Goal: Task Accomplishment & Management: Use online tool/utility

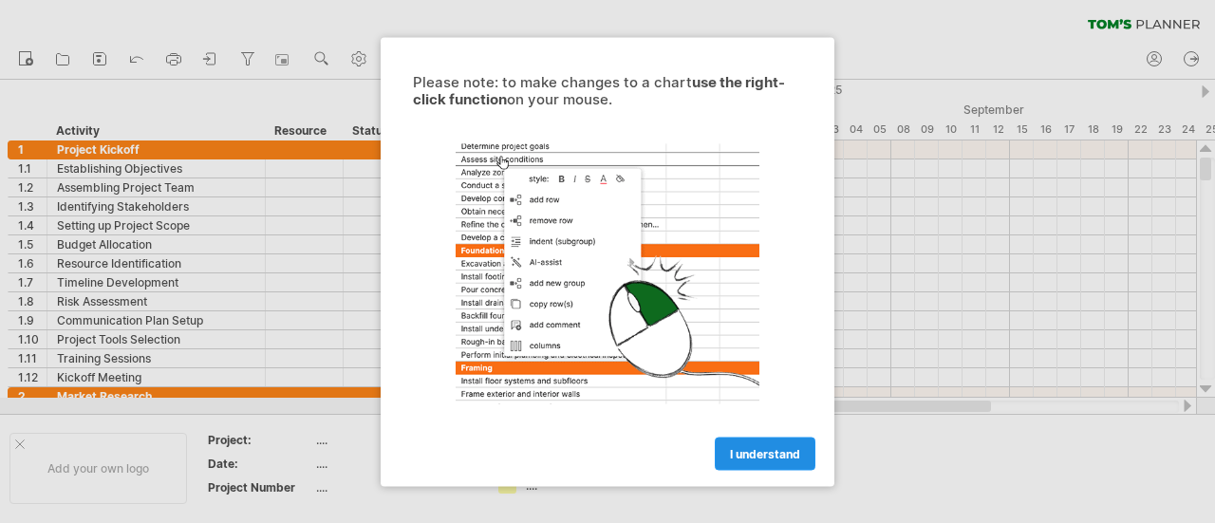
click at [800, 439] on link "I understand" at bounding box center [765, 453] width 101 height 33
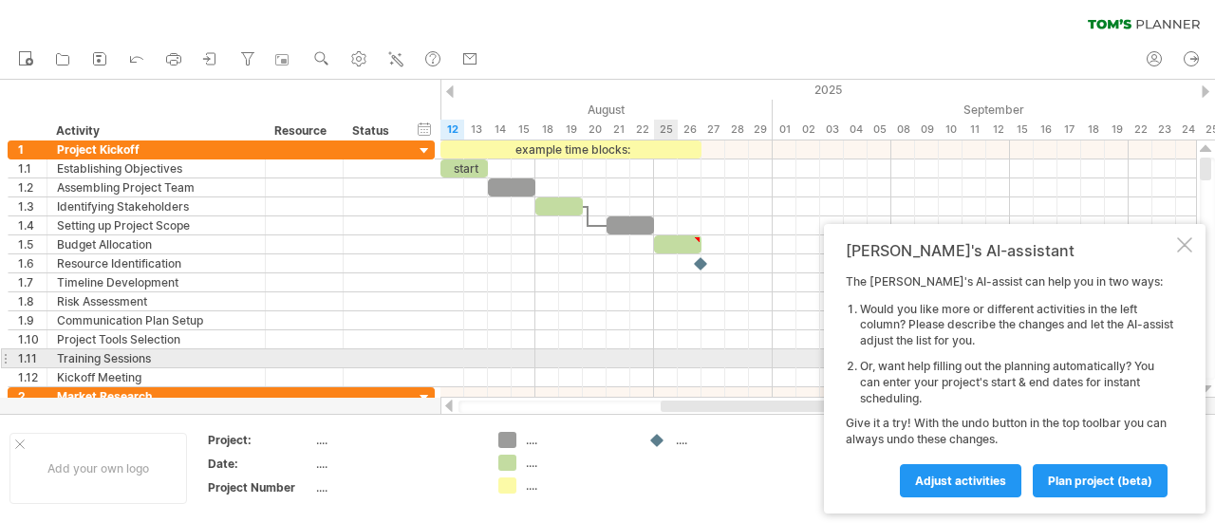
click at [658, 360] on div at bounding box center [819, 358] width 756 height 19
click at [759, 350] on div at bounding box center [819, 358] width 756 height 19
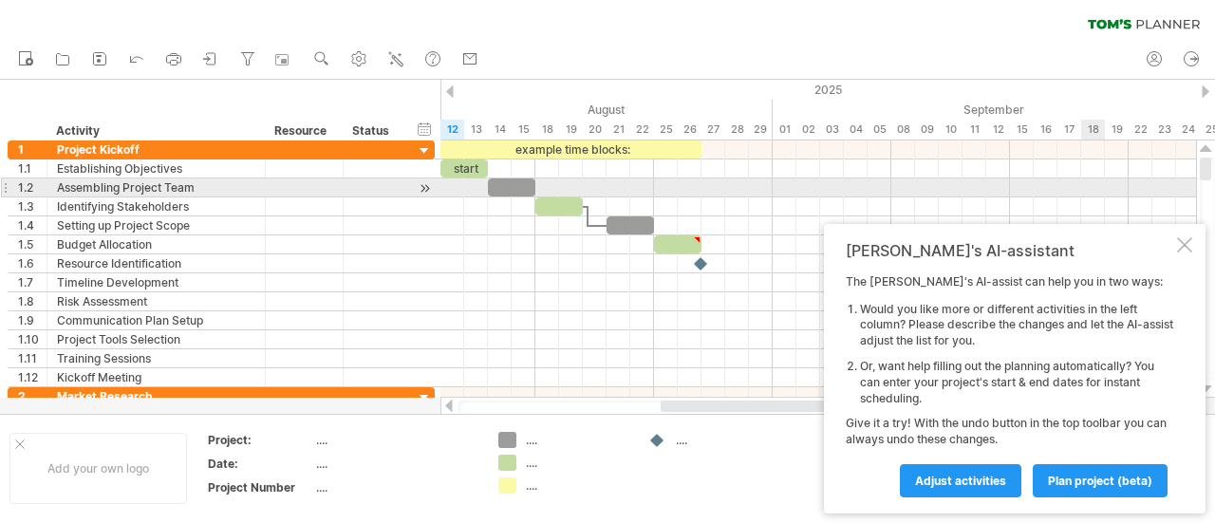
click at [1088, 193] on div at bounding box center [819, 188] width 756 height 19
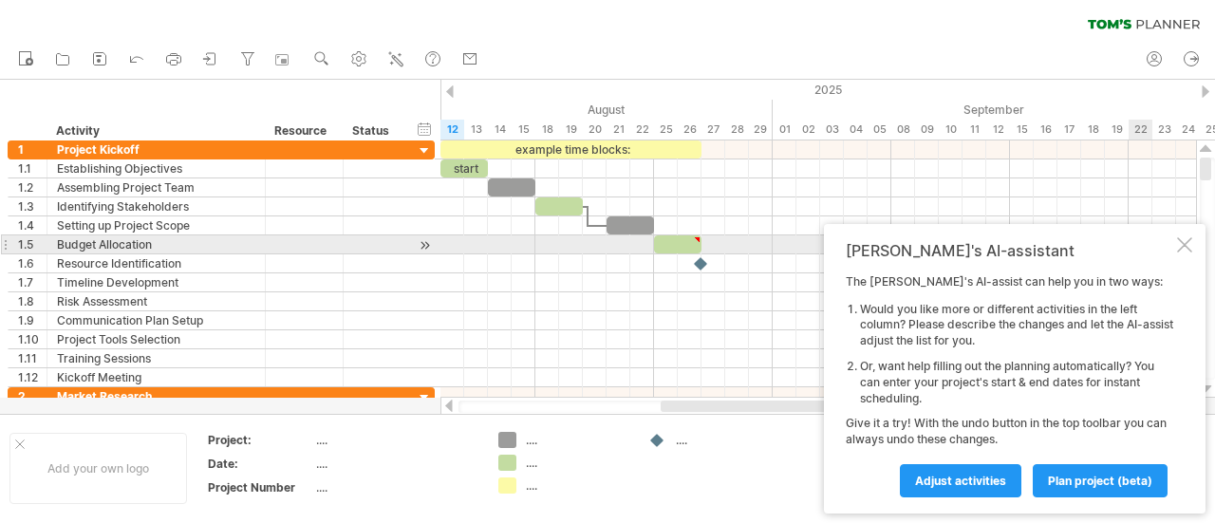
click at [1183, 246] on div at bounding box center [1184, 244] width 15 height 15
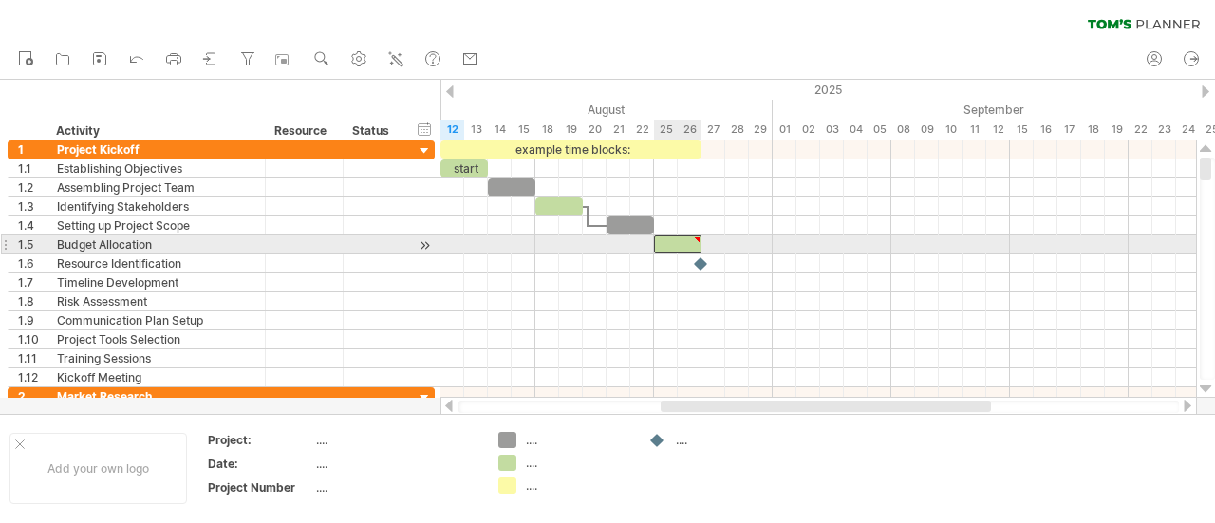
click at [665, 246] on div at bounding box center [677, 244] width 47 height 18
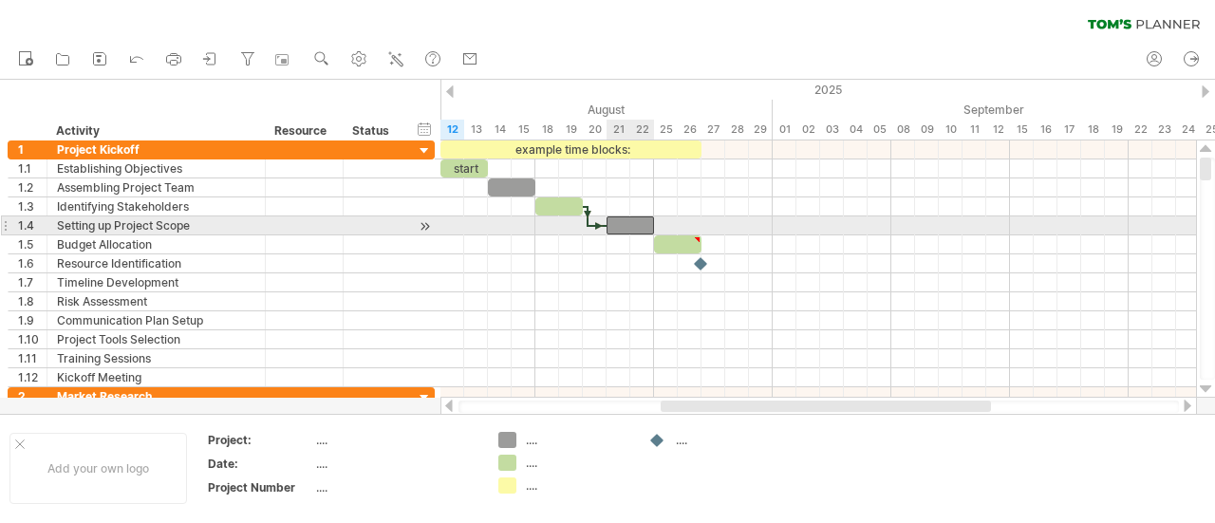
click at [648, 225] on div at bounding box center [630, 226] width 47 height 18
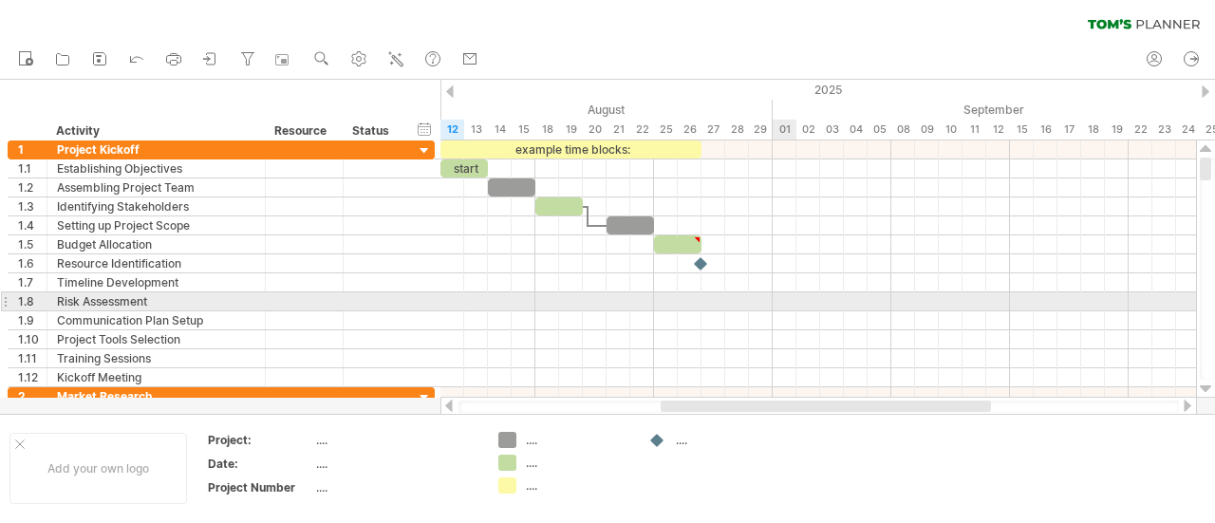
click at [777, 298] on div at bounding box center [819, 301] width 756 height 19
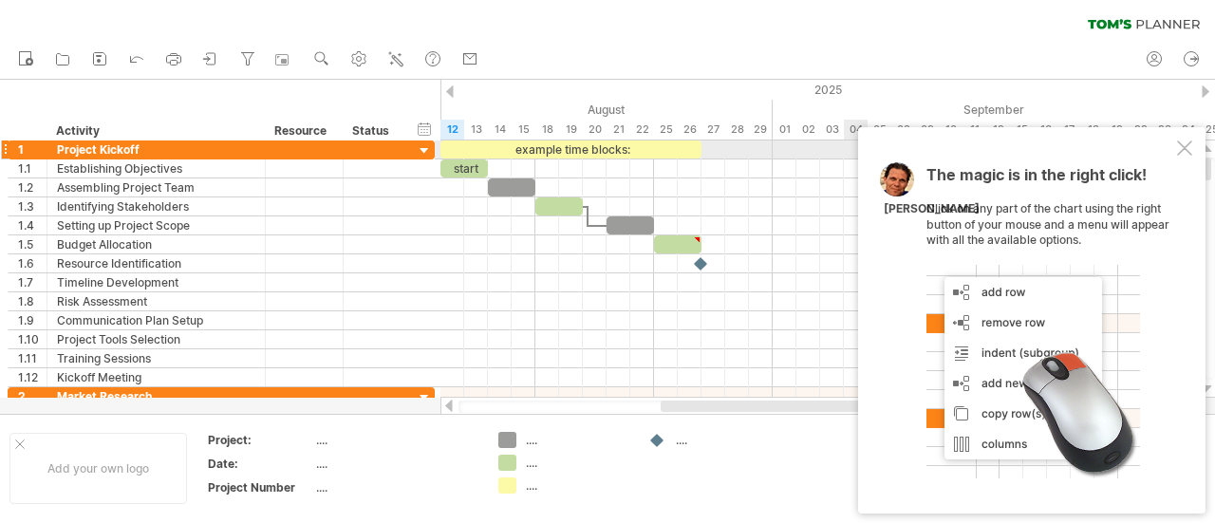
click at [1183, 154] on div at bounding box center [1184, 148] width 15 height 15
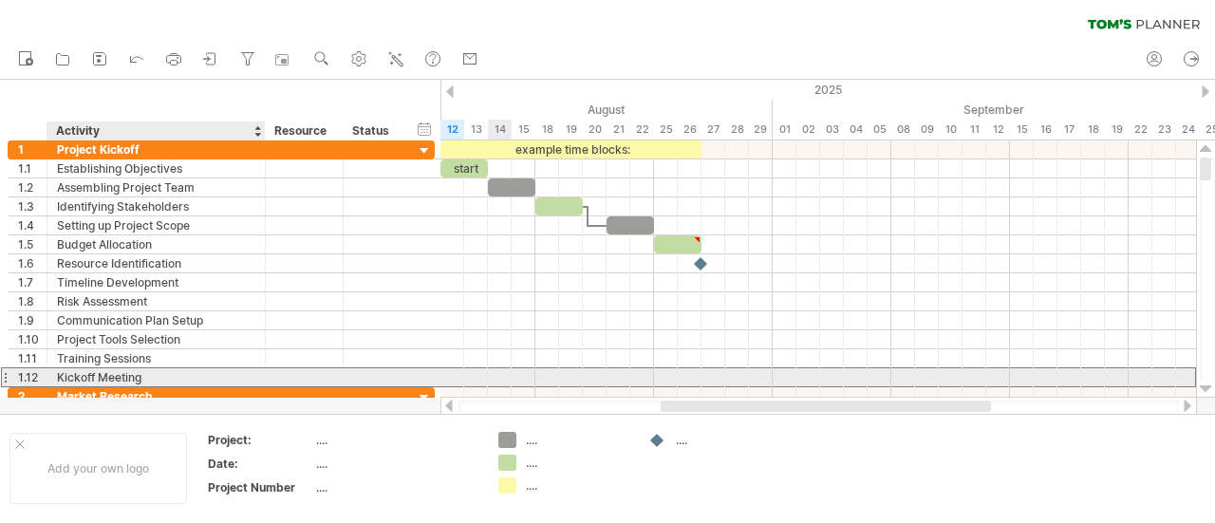
click at [59, 373] on div "Kickoff Meeting" at bounding box center [156, 377] width 198 height 18
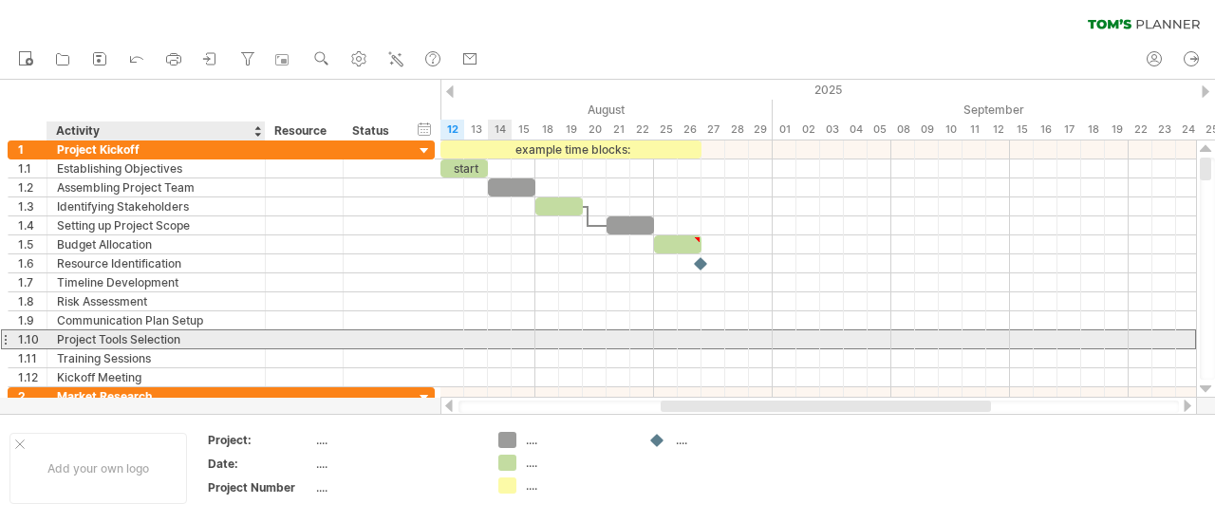
click at [102, 345] on div "Project Tools Selection" at bounding box center [156, 339] width 198 height 18
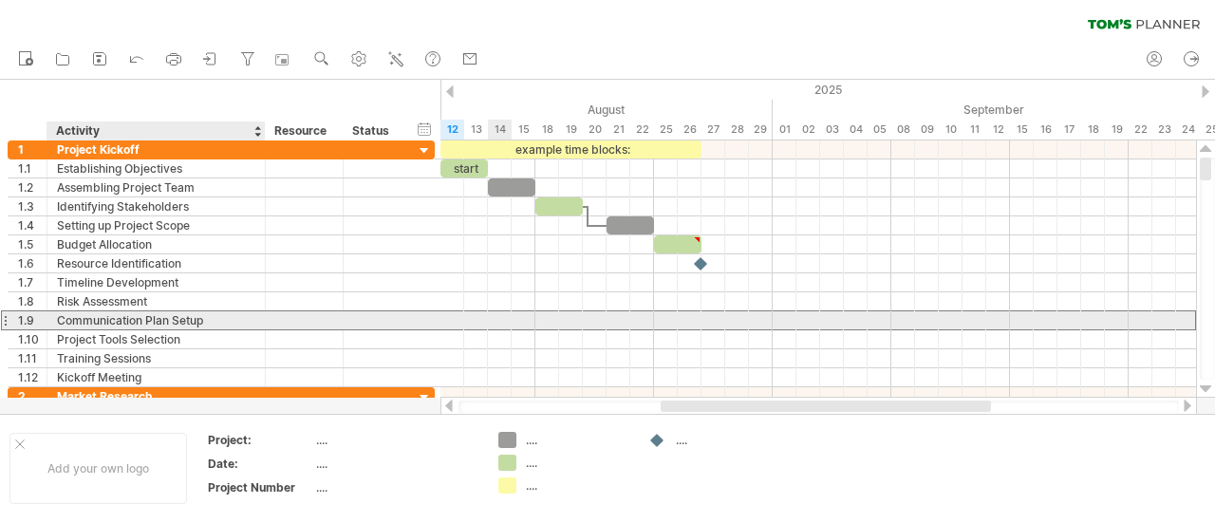
click at [119, 319] on div "Communication Plan Setup" at bounding box center [156, 320] width 198 height 18
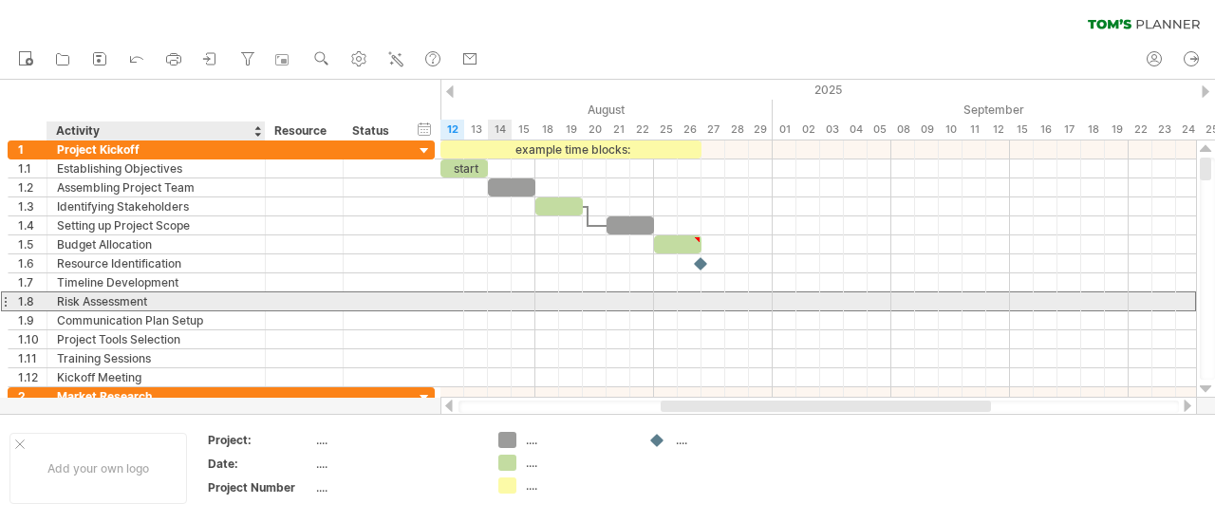
click at [136, 303] on div "Risk Assessment" at bounding box center [156, 301] width 198 height 18
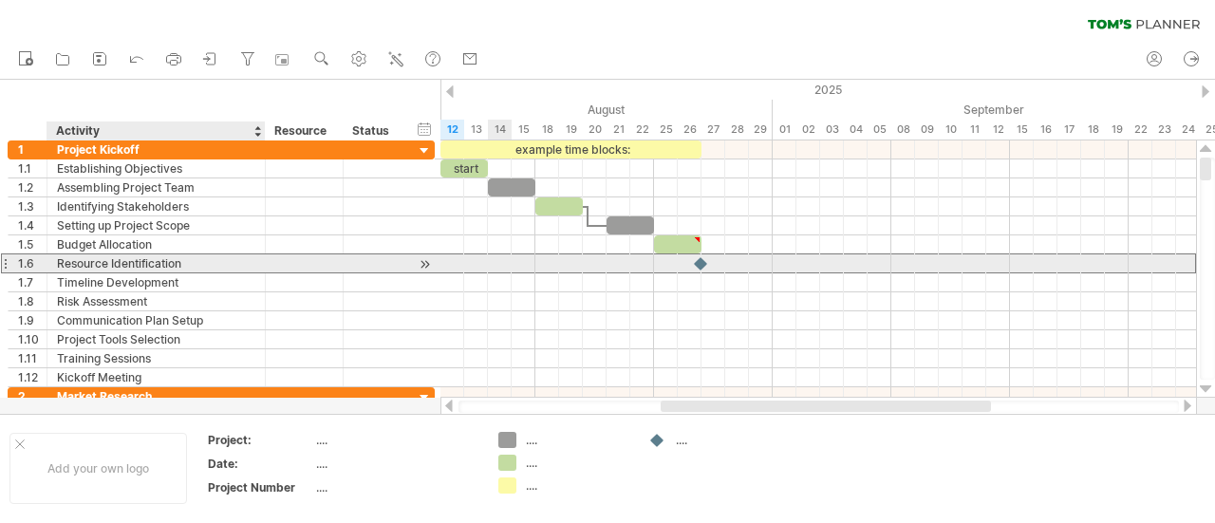
click at [171, 271] on div "**********" at bounding box center [221, 264] width 427 height 247
